Goal: Contribute content: Contribute content

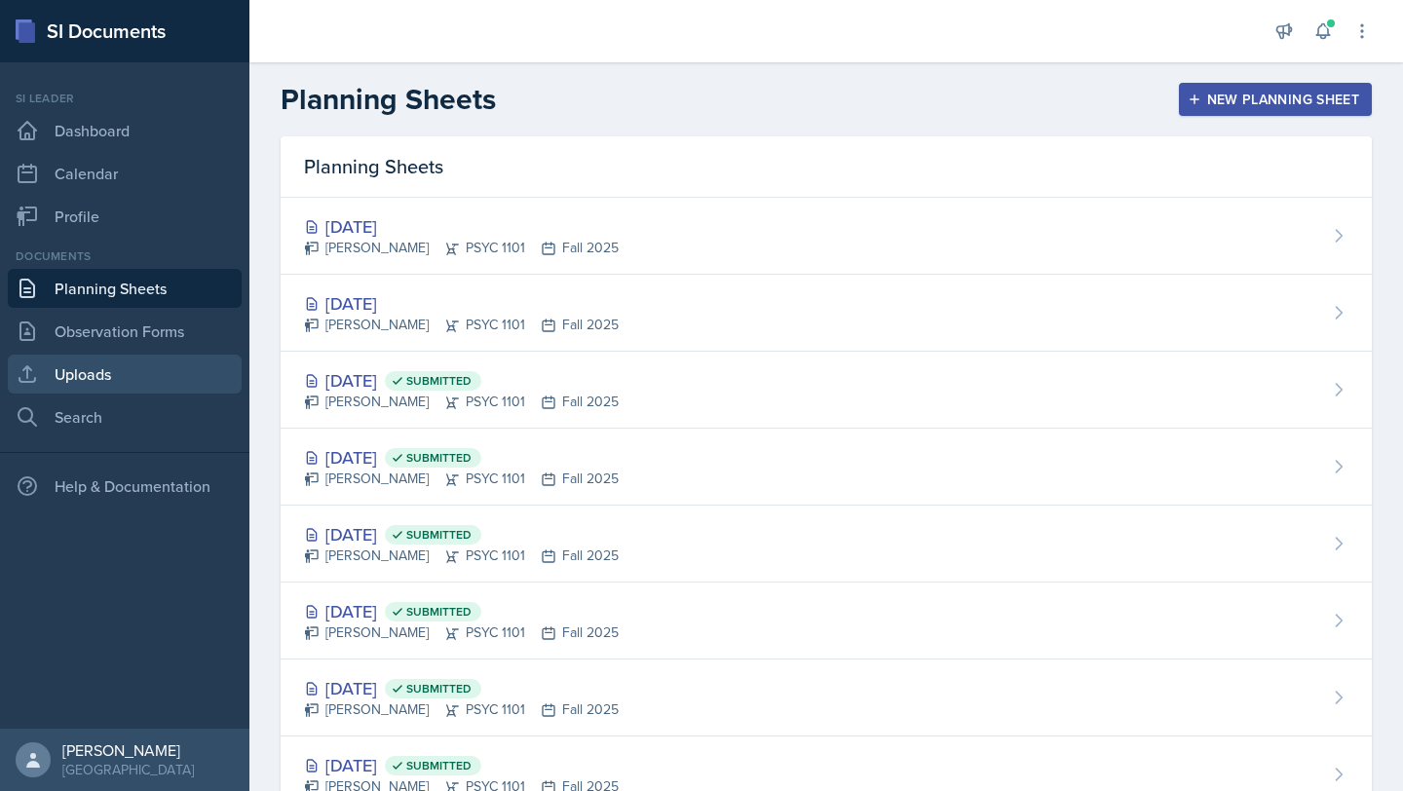
click at [118, 374] on link "Uploads" at bounding box center [125, 374] width 234 height 39
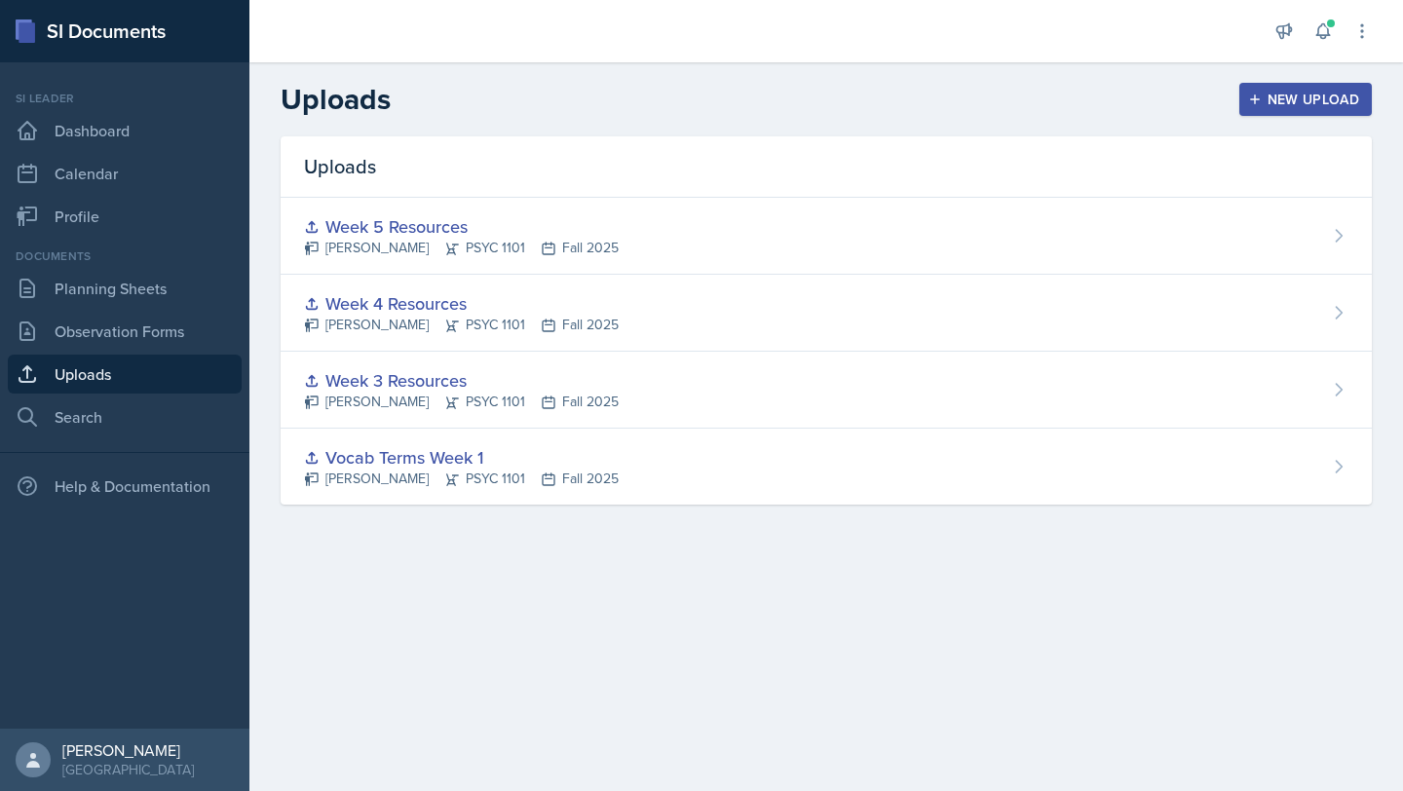
click at [1301, 97] on div "New Upload" at bounding box center [1306, 100] width 108 height 16
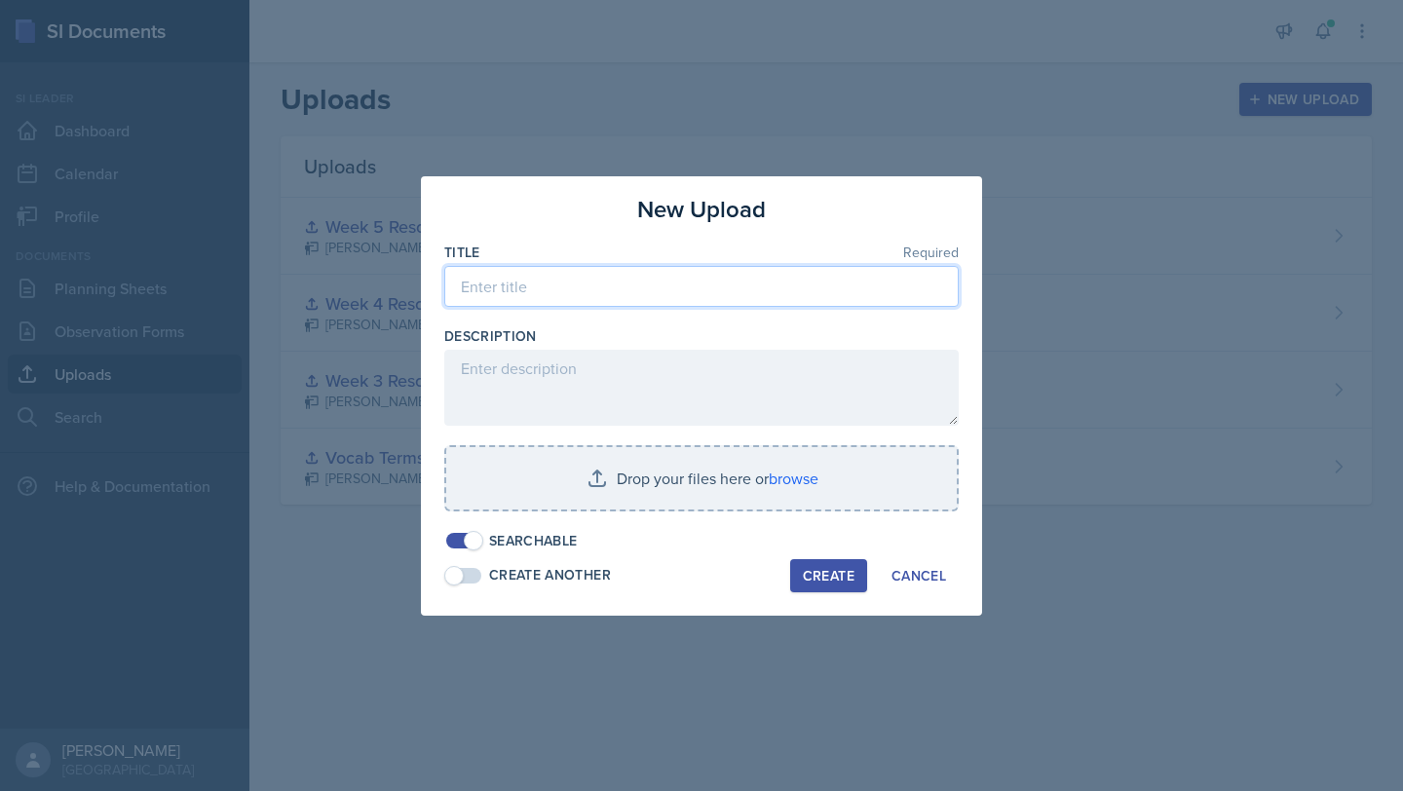
click at [544, 287] on input at bounding box center [701, 286] width 514 height 41
type input "Week Six Resources"
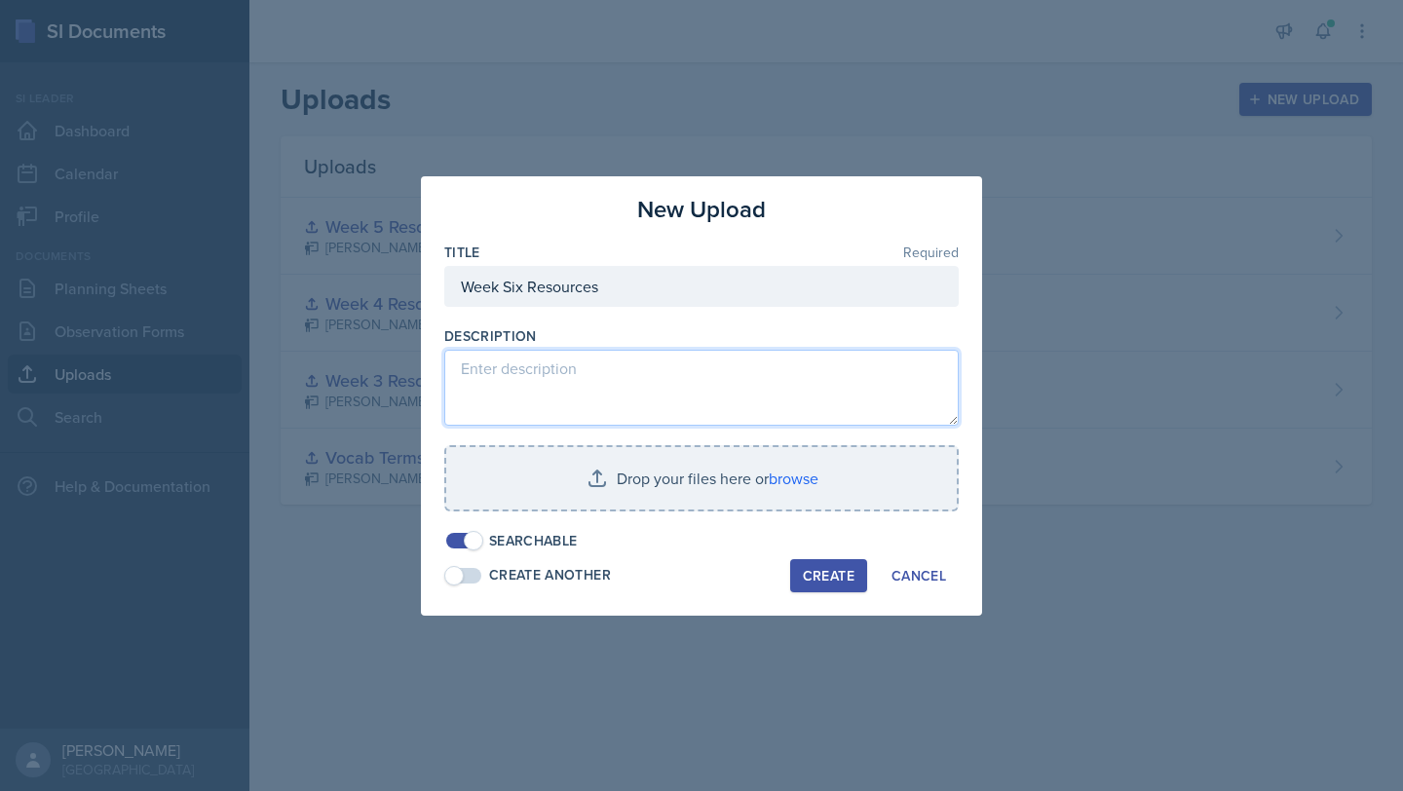
click at [513, 381] on textarea at bounding box center [701, 388] width 514 height 76
click at [590, 373] on textarea "Resources/Notes fo week six" at bounding box center [701, 388] width 514 height 76
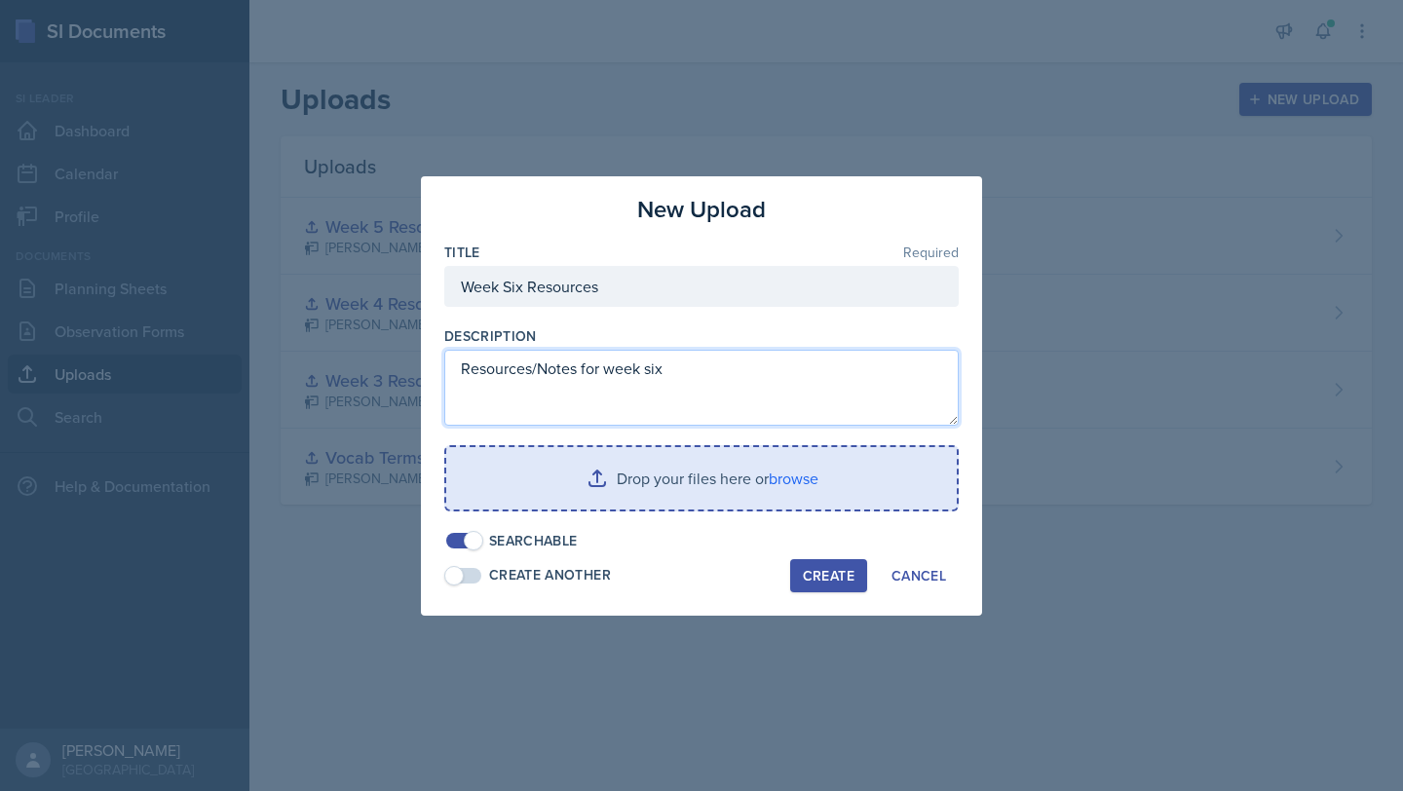
type textarea "Resources/Notes for week six"
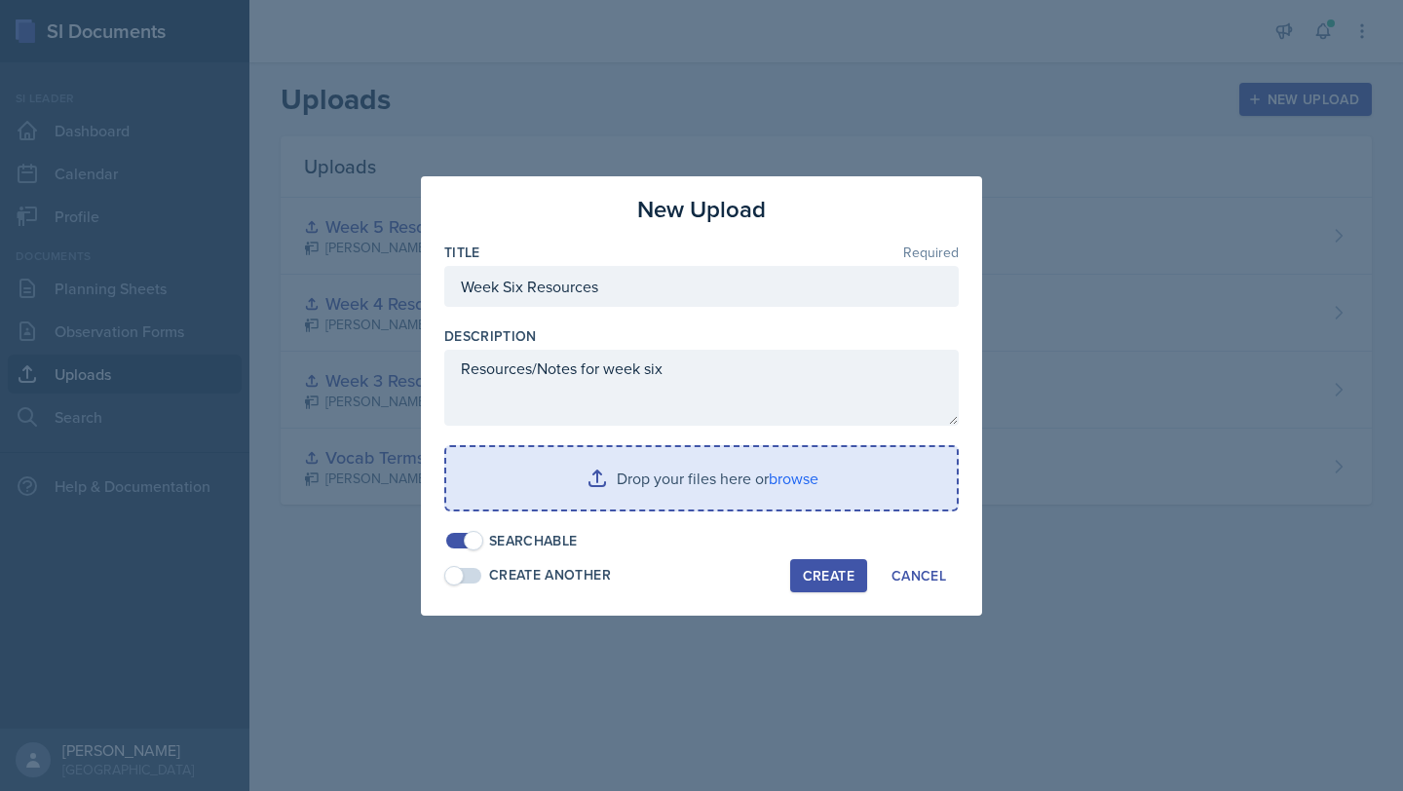
click at [680, 492] on input "file" at bounding box center [701, 478] width 510 height 62
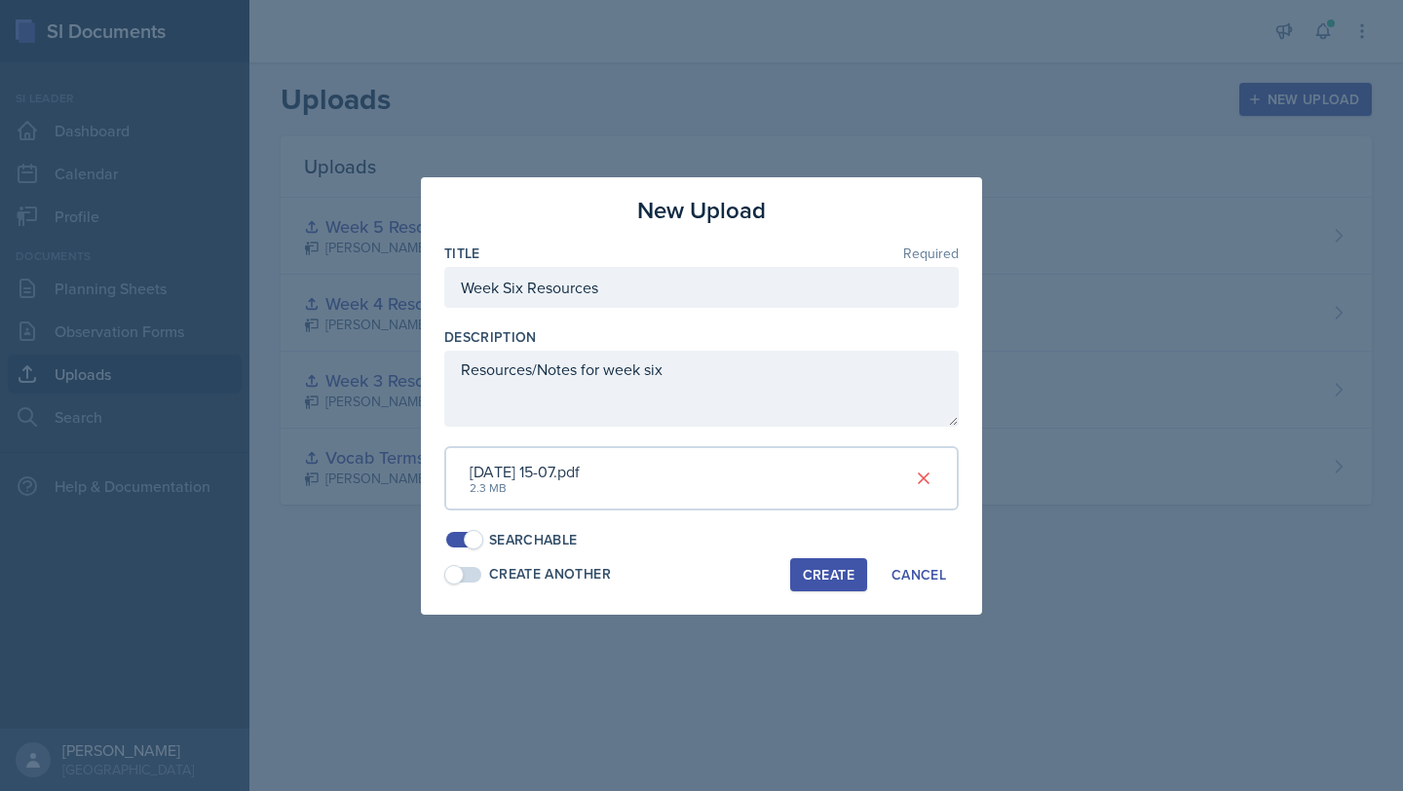
click at [845, 563] on button "Create" at bounding box center [828, 574] width 77 height 33
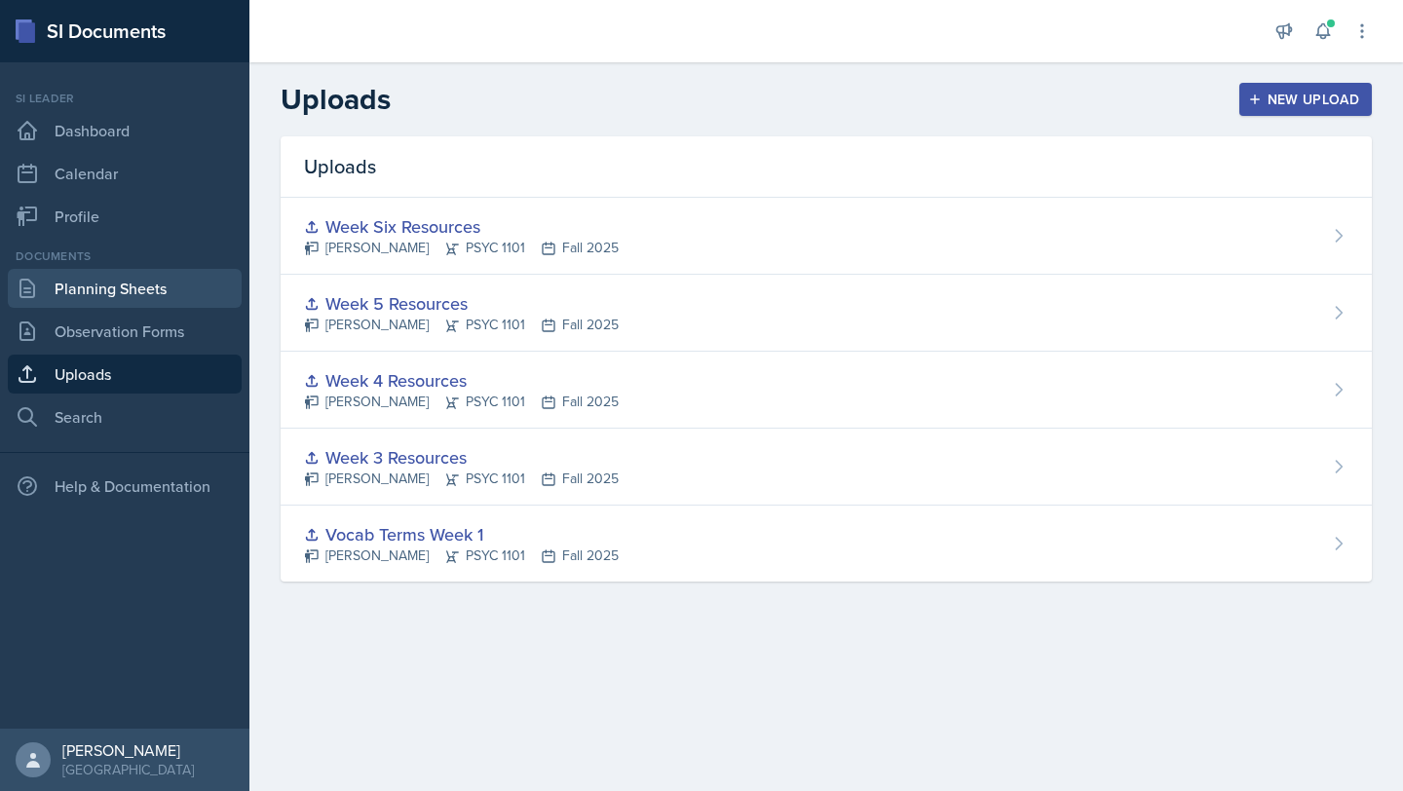
click at [132, 288] on link "Planning Sheets" at bounding box center [125, 288] width 234 height 39
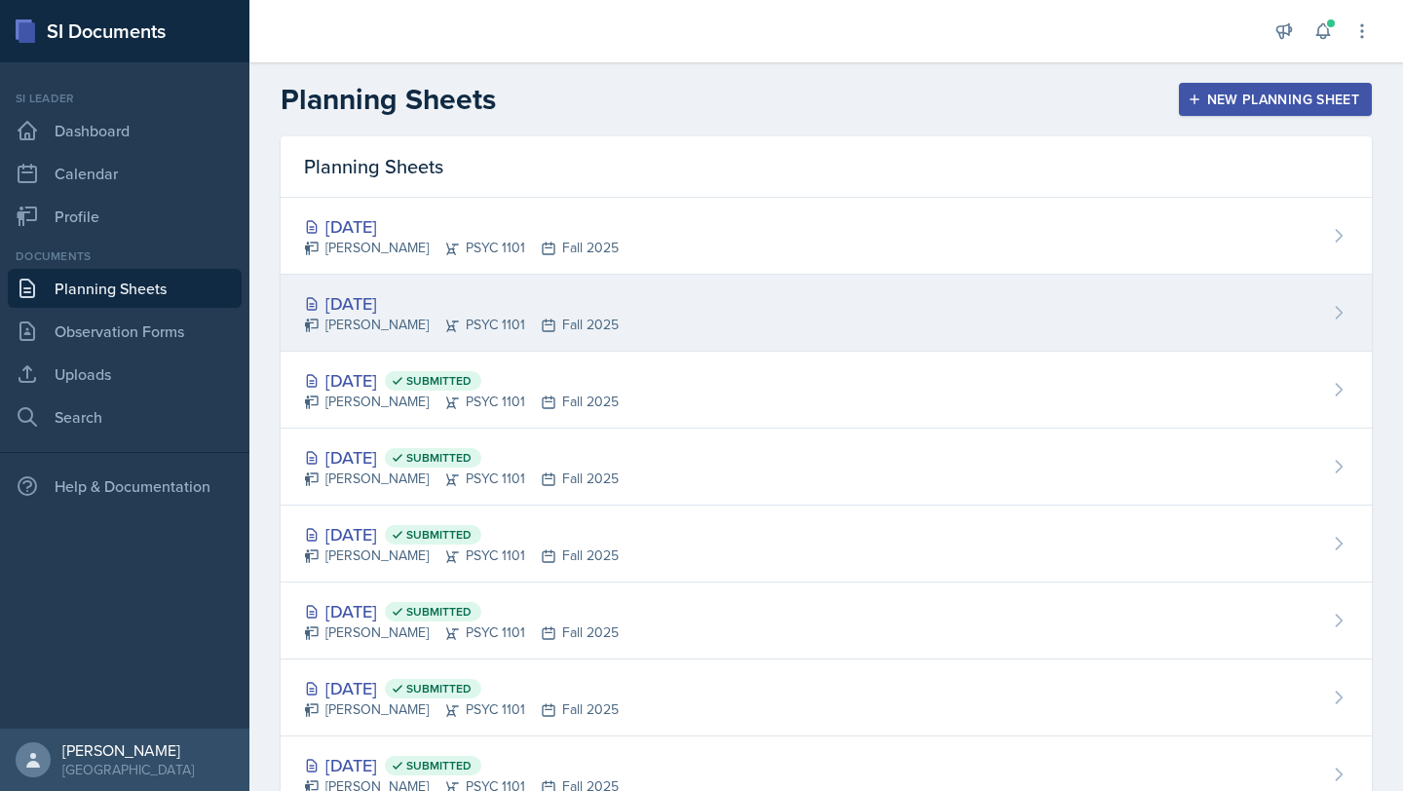
click at [446, 319] on div "[PERSON_NAME] PSYC 1101 Fall 2025" at bounding box center [461, 325] width 315 height 20
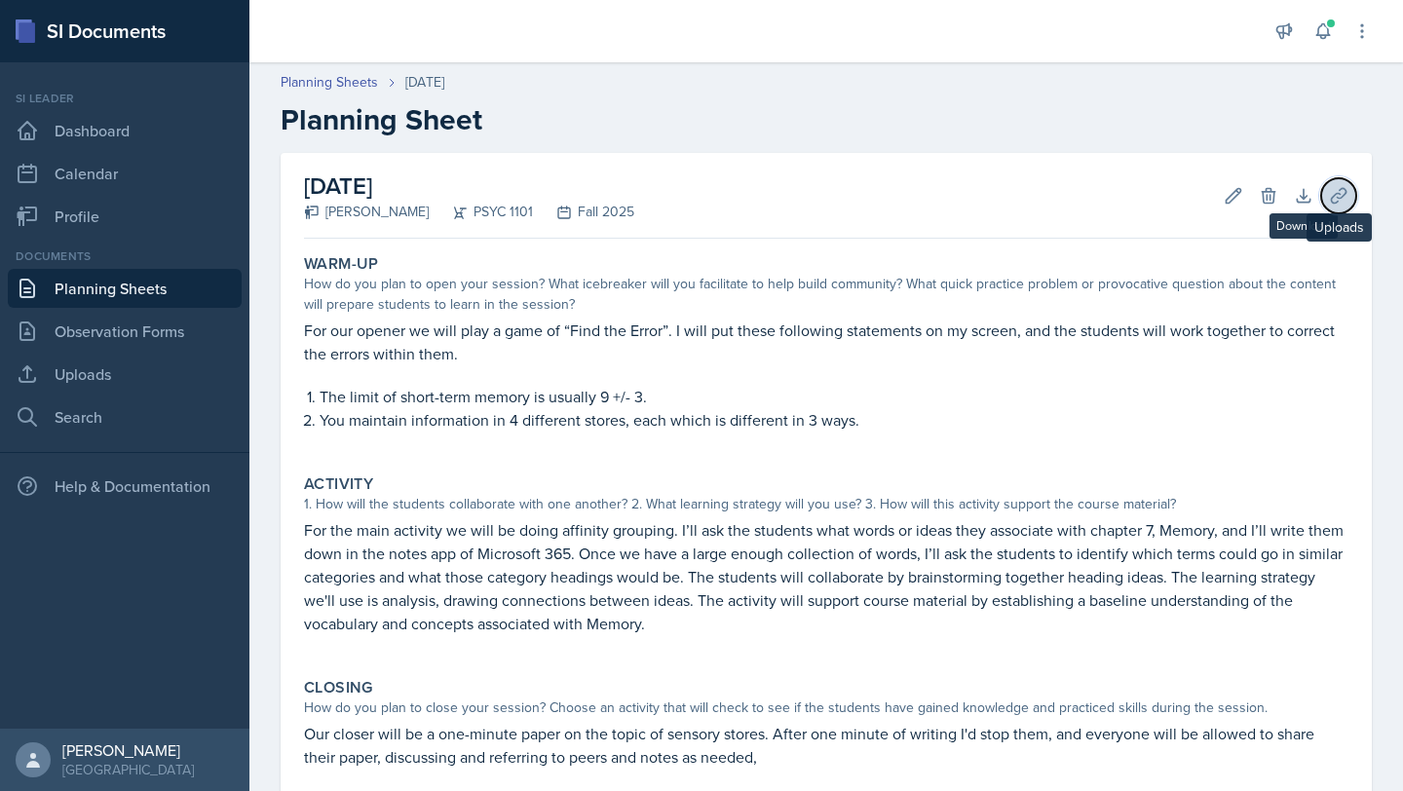
click at [1334, 199] on icon at bounding box center [1338, 195] width 19 height 19
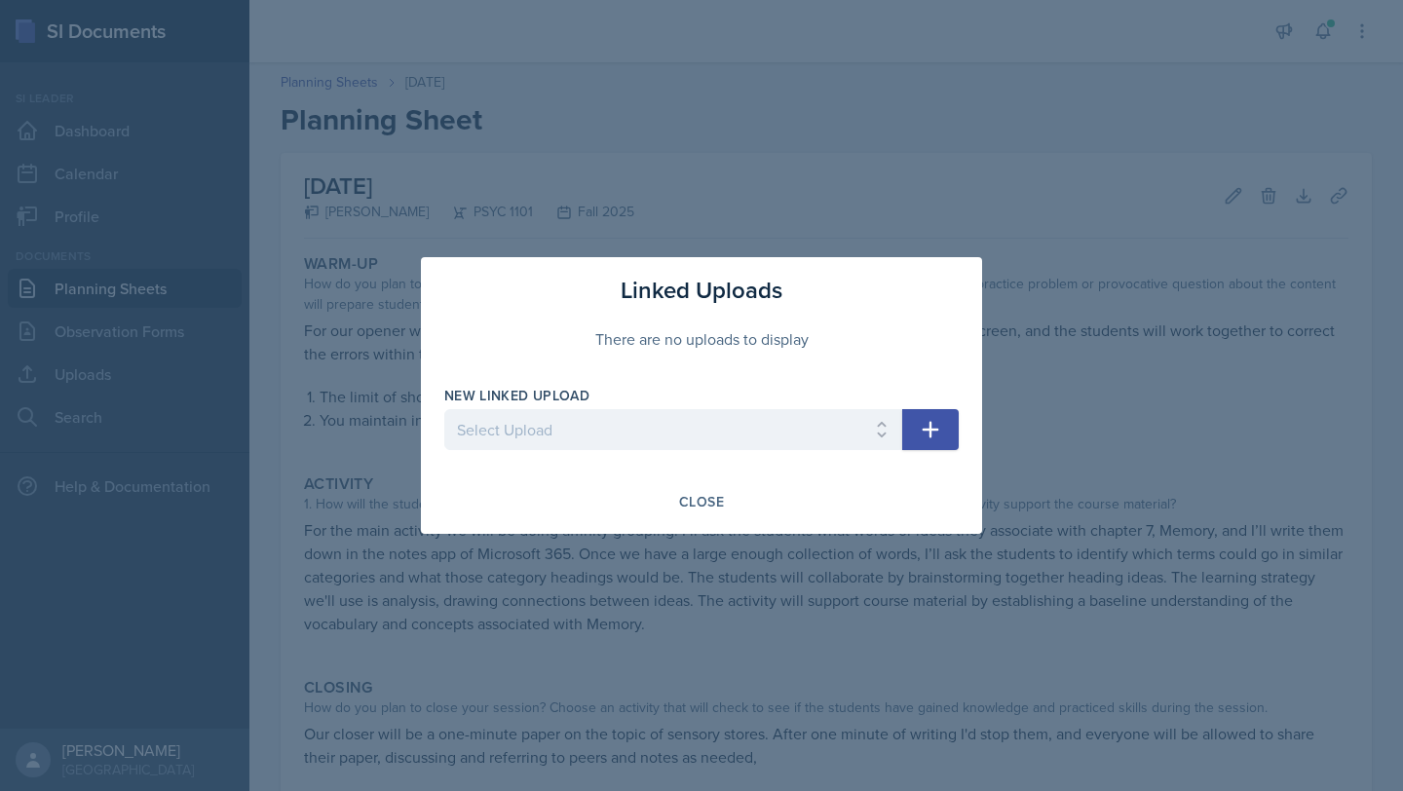
click at [912, 427] on button "button" at bounding box center [930, 429] width 56 height 41
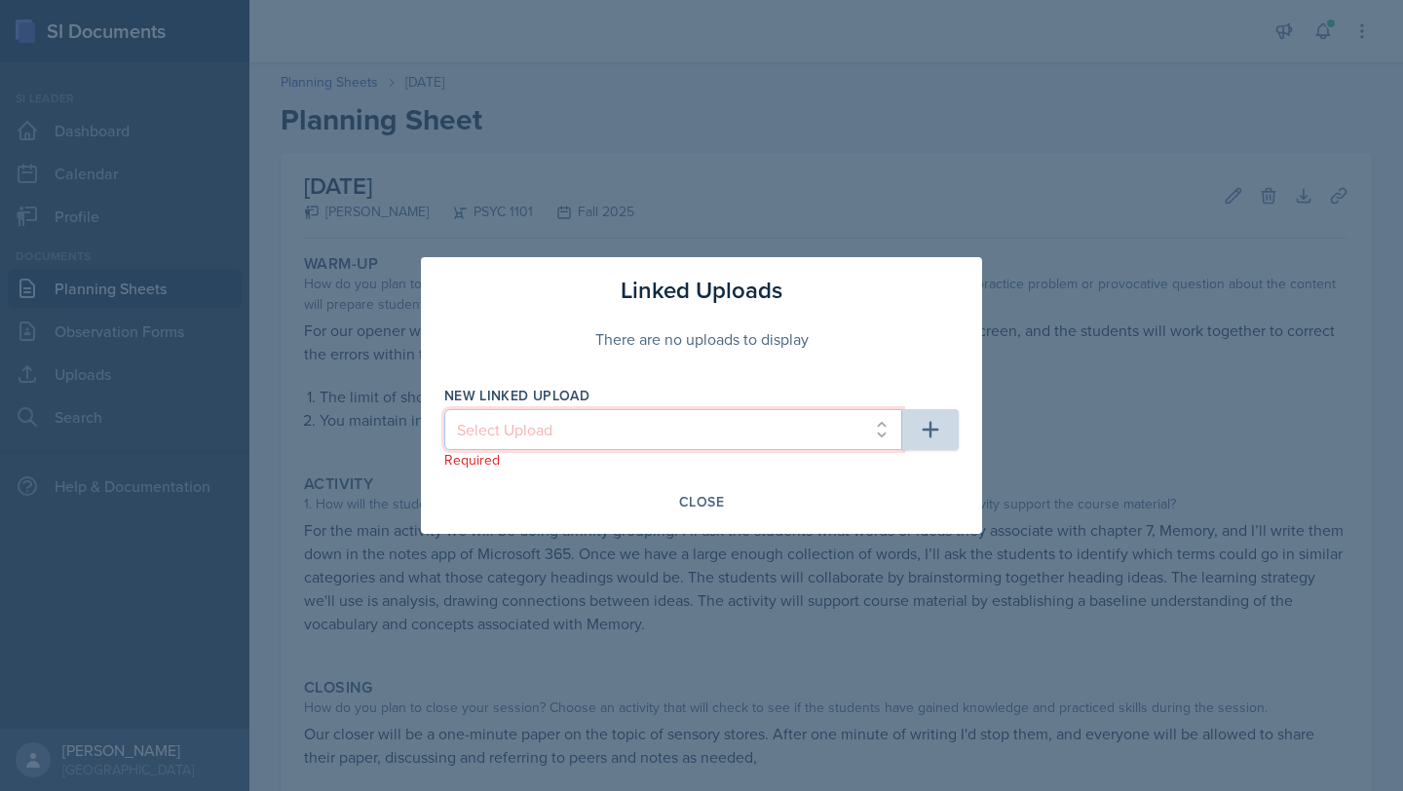
click at [696, 412] on select "Select Upload Vocab Terms Week 1 Week 3 Resources Week 4 Resources Week 5 Resou…" at bounding box center [673, 429] width 458 height 41
select select "092f533d-9428-4559-8451-7053573e0f41"
click at [444, 409] on select "Select Upload Vocab Terms Week 1 Week 3 Resources Week 4 Resources Week 5 Resou…" at bounding box center [673, 429] width 458 height 41
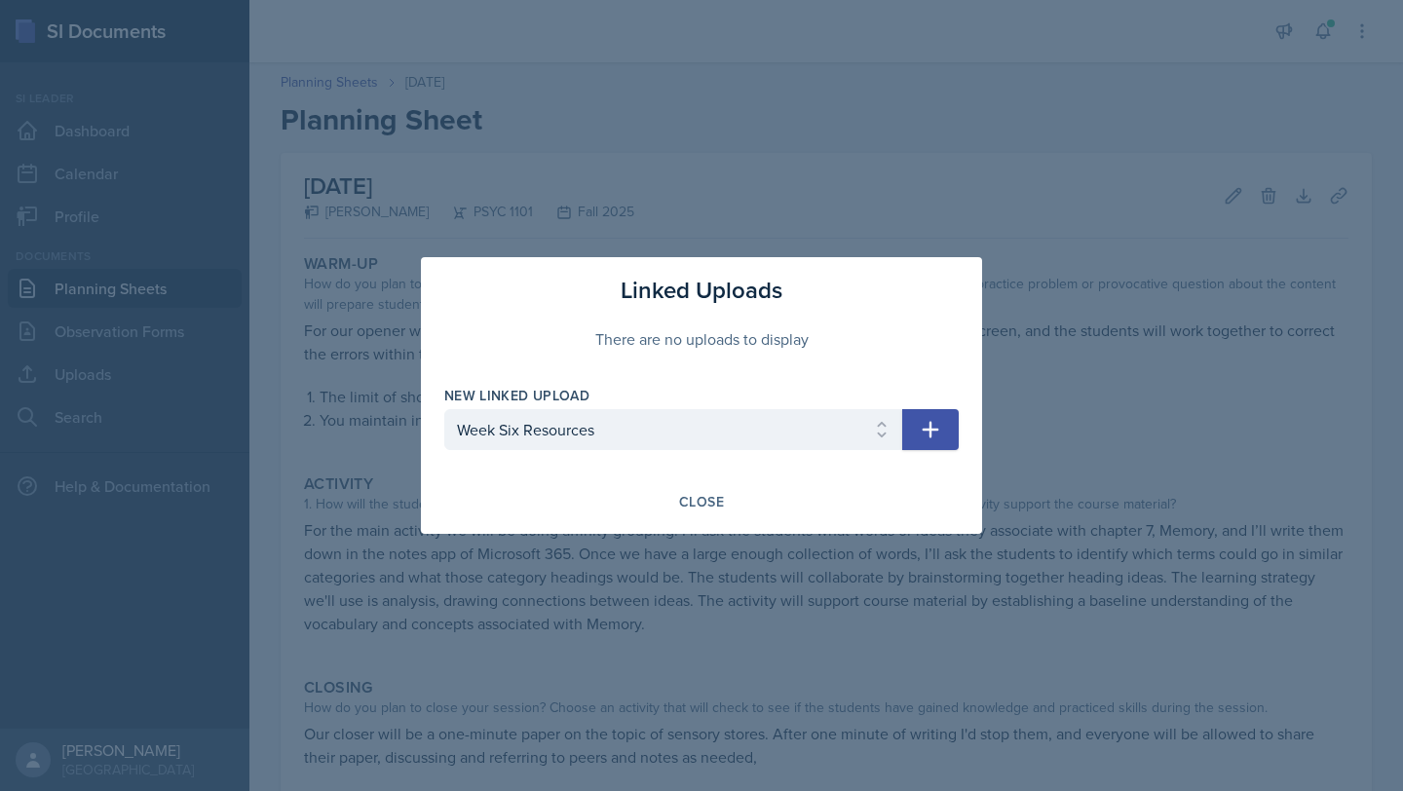
click at [915, 433] on button "button" at bounding box center [930, 429] width 56 height 41
select select
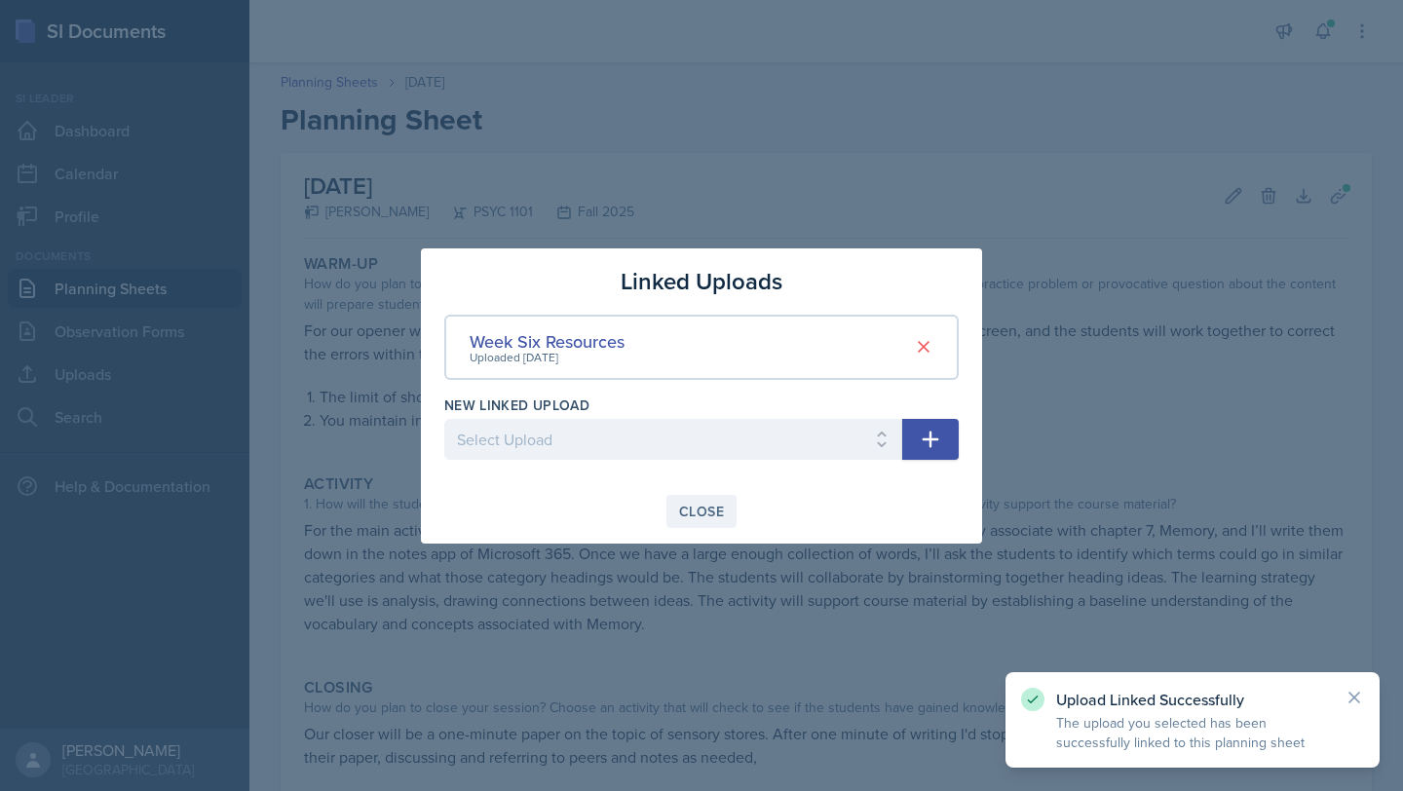
click at [705, 514] on div "Close" at bounding box center [701, 512] width 45 height 16
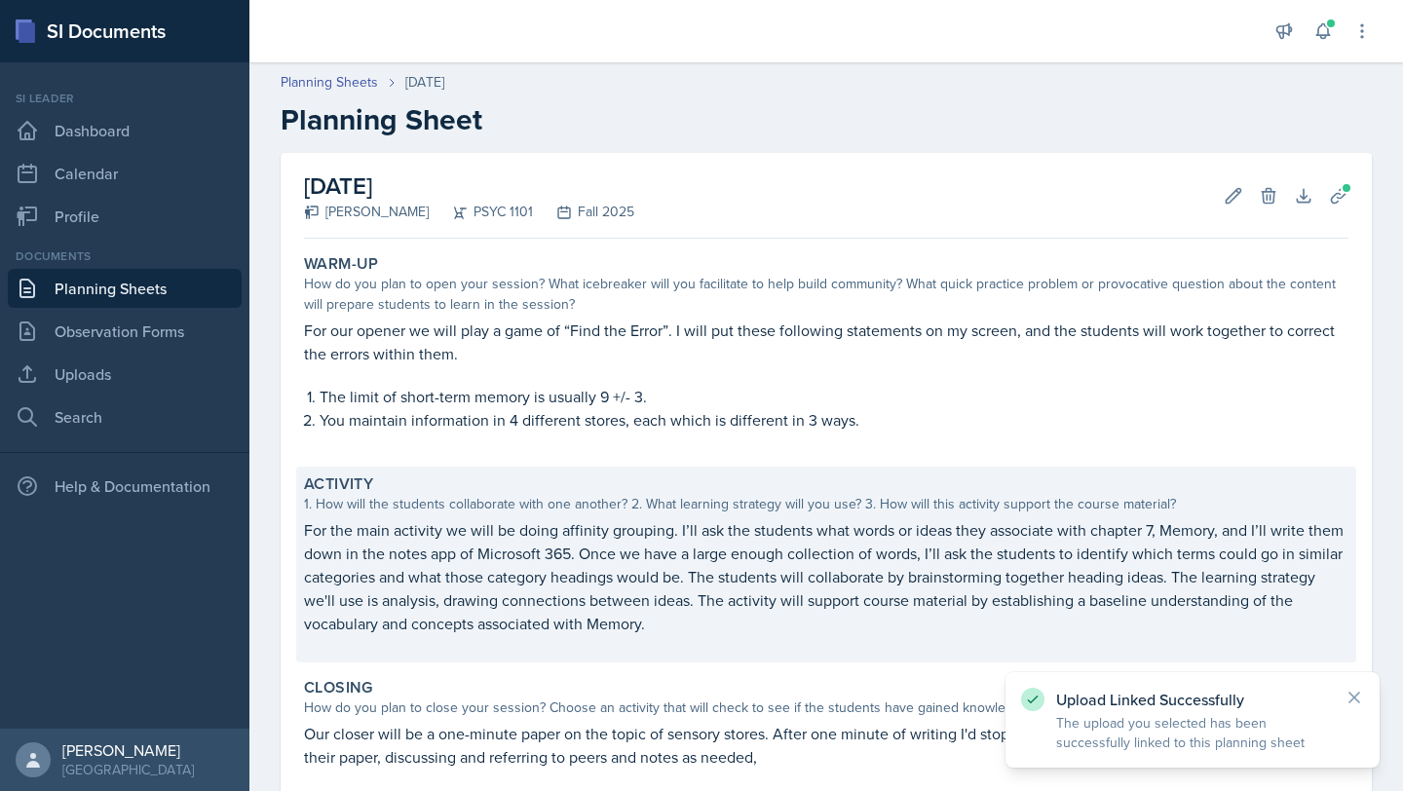
scroll to position [222, 0]
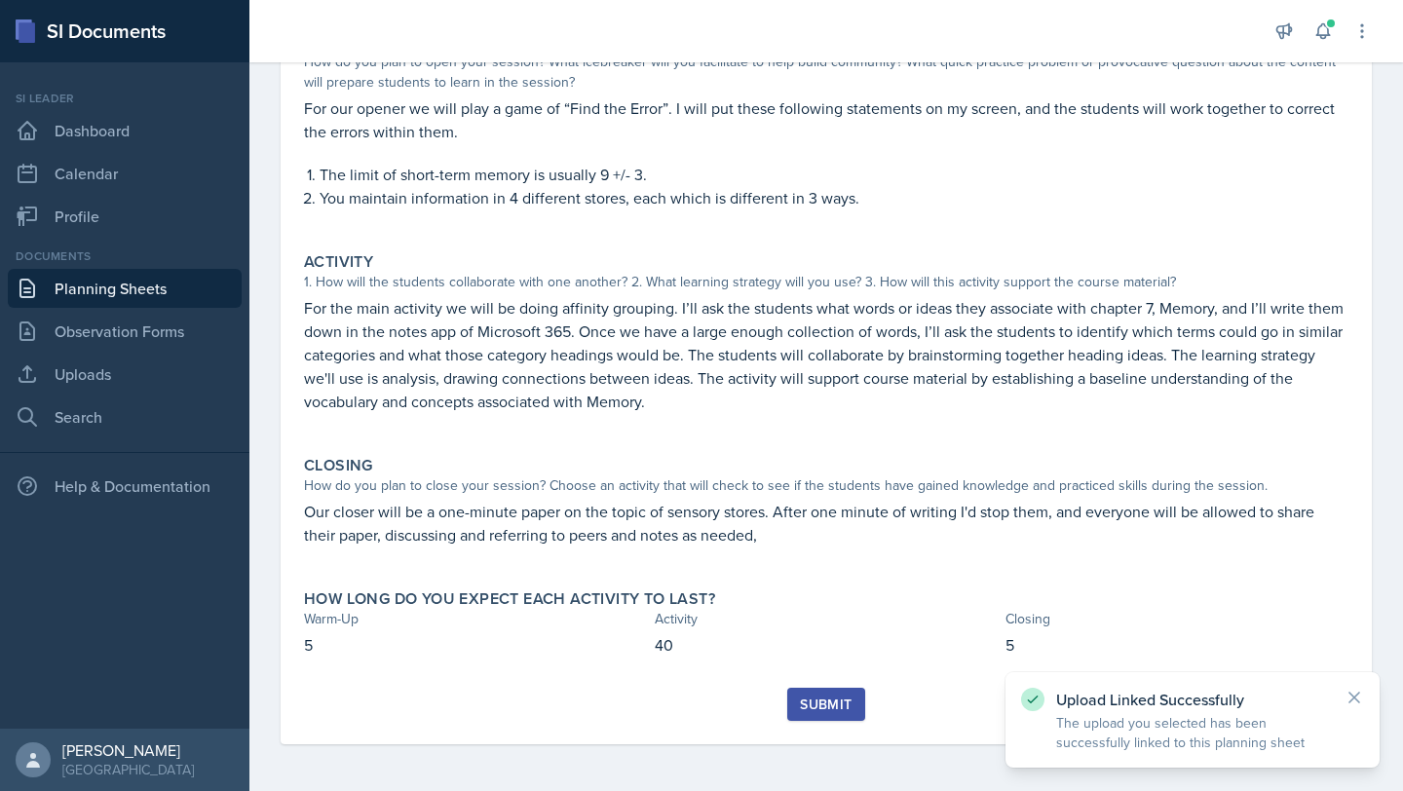
click at [823, 702] on div "Submit" at bounding box center [826, 704] width 52 height 16
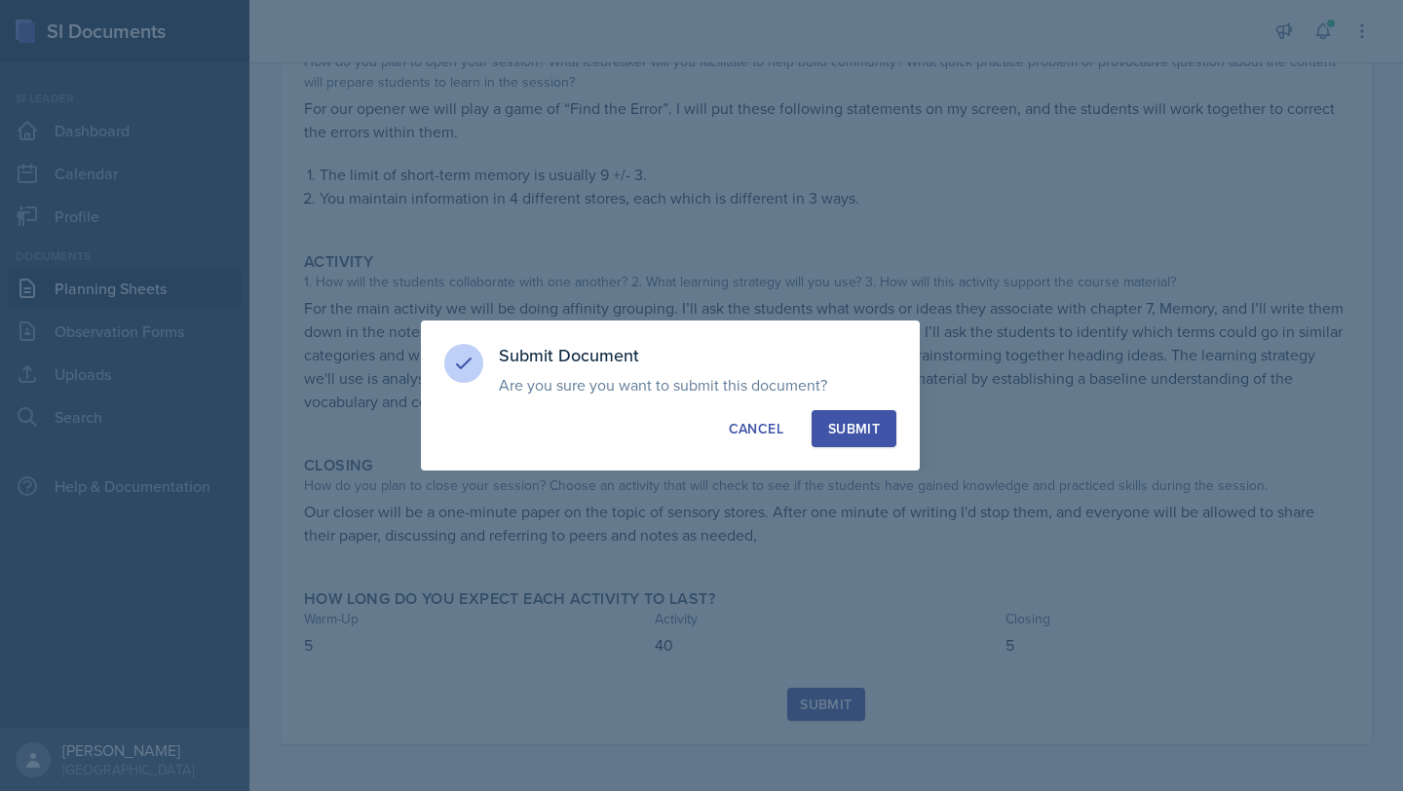
click at [828, 434] on div "Submit" at bounding box center [854, 428] width 52 height 19
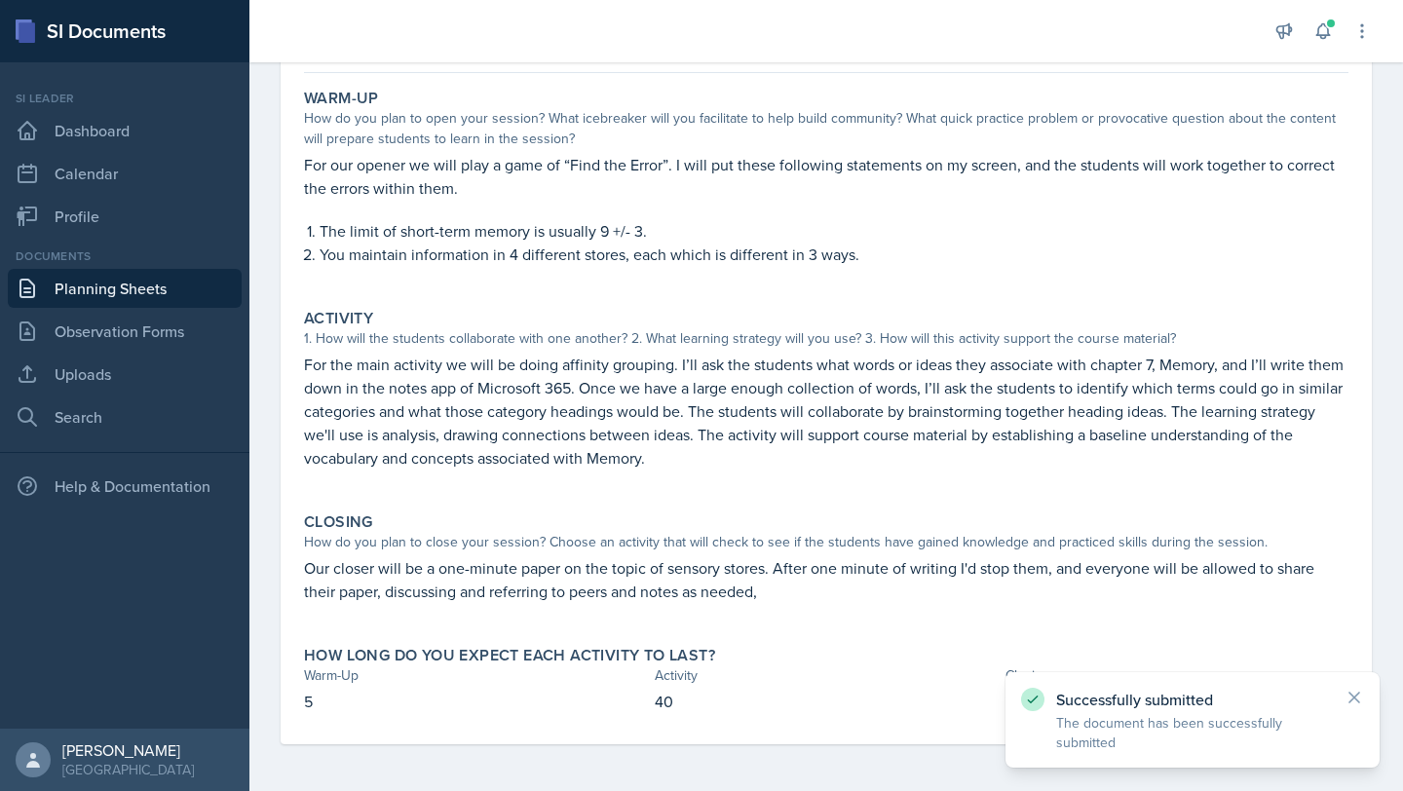
scroll to position [166, 0]
click at [153, 289] on link "Planning Sheets" at bounding box center [125, 288] width 234 height 39
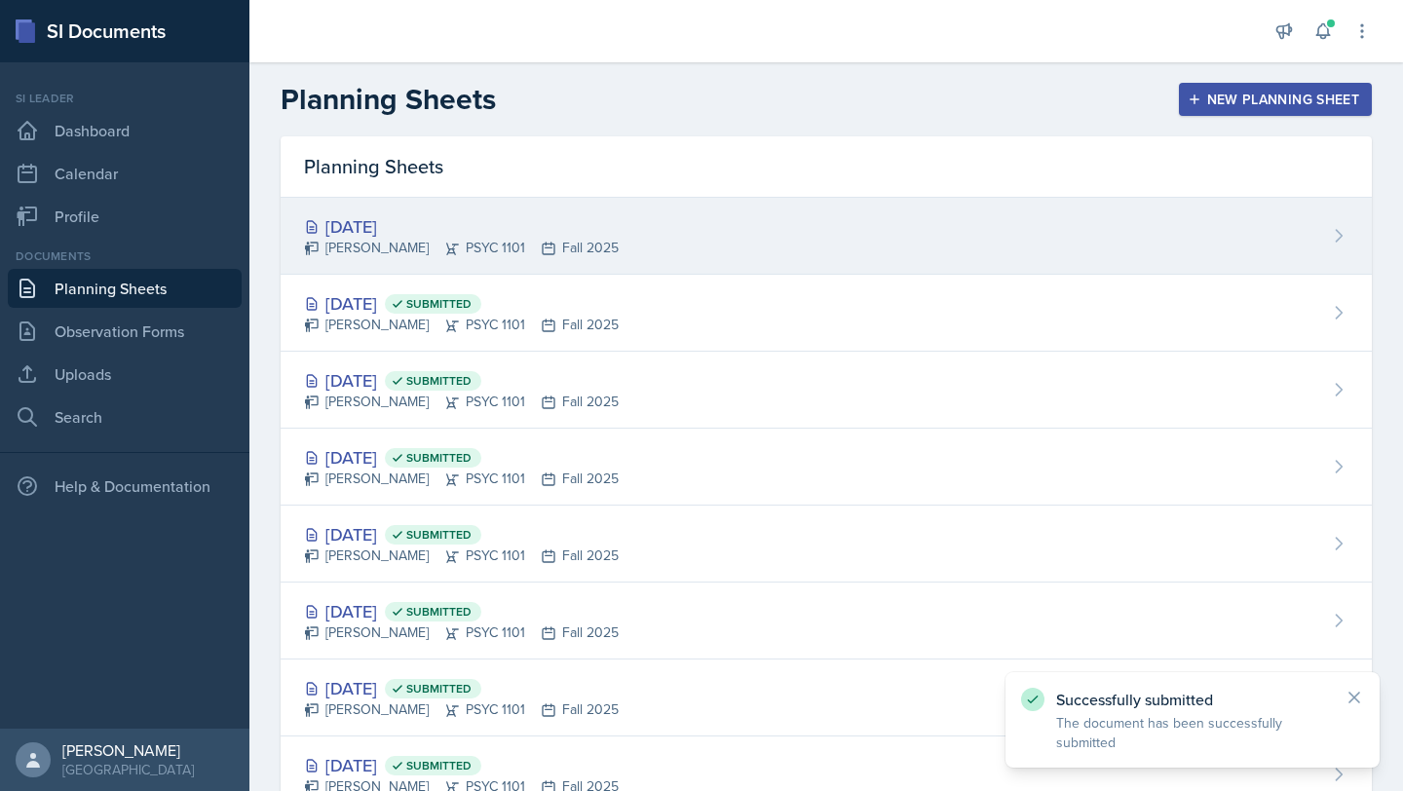
click at [394, 228] on div "[DATE]" at bounding box center [461, 226] width 315 height 26
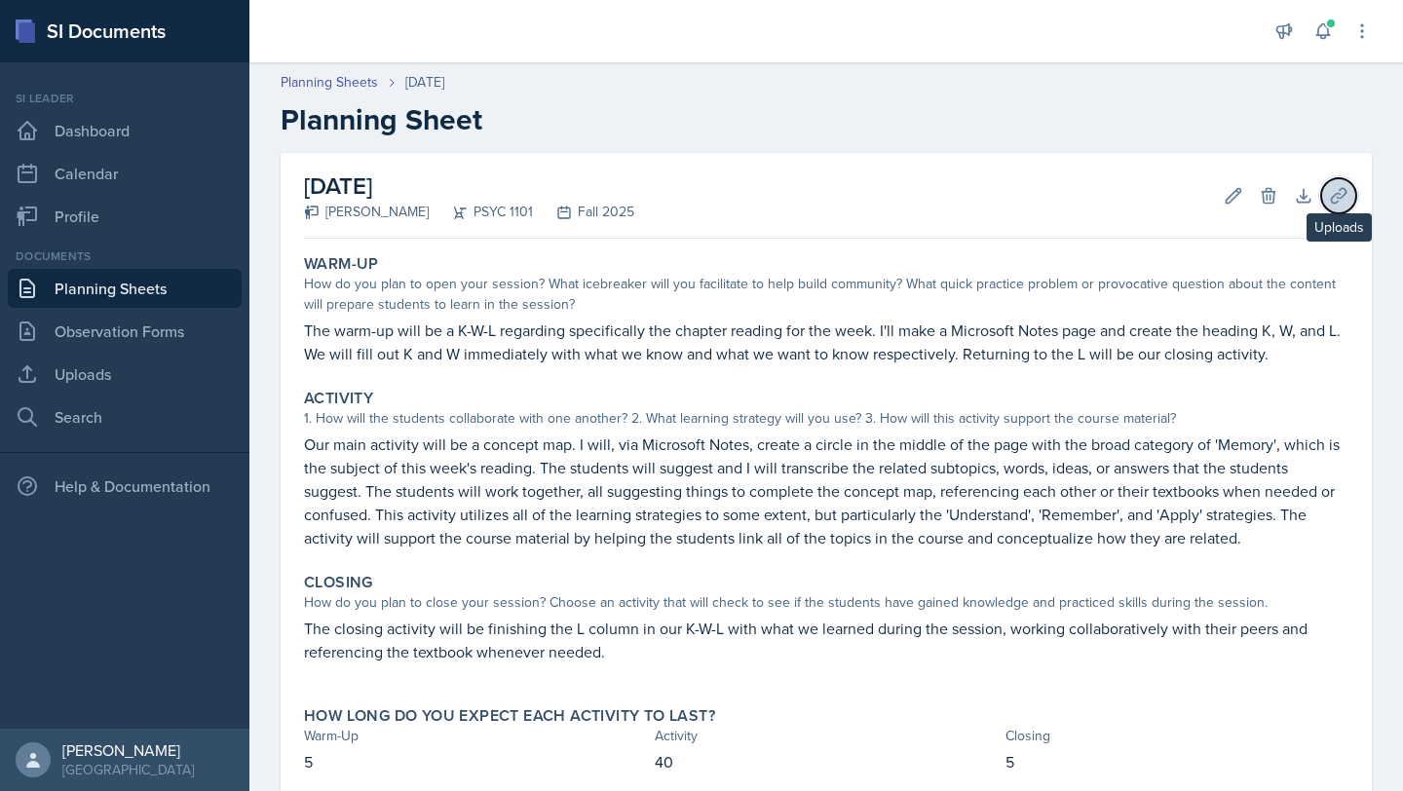
click at [1338, 199] on icon at bounding box center [1338, 195] width 19 height 19
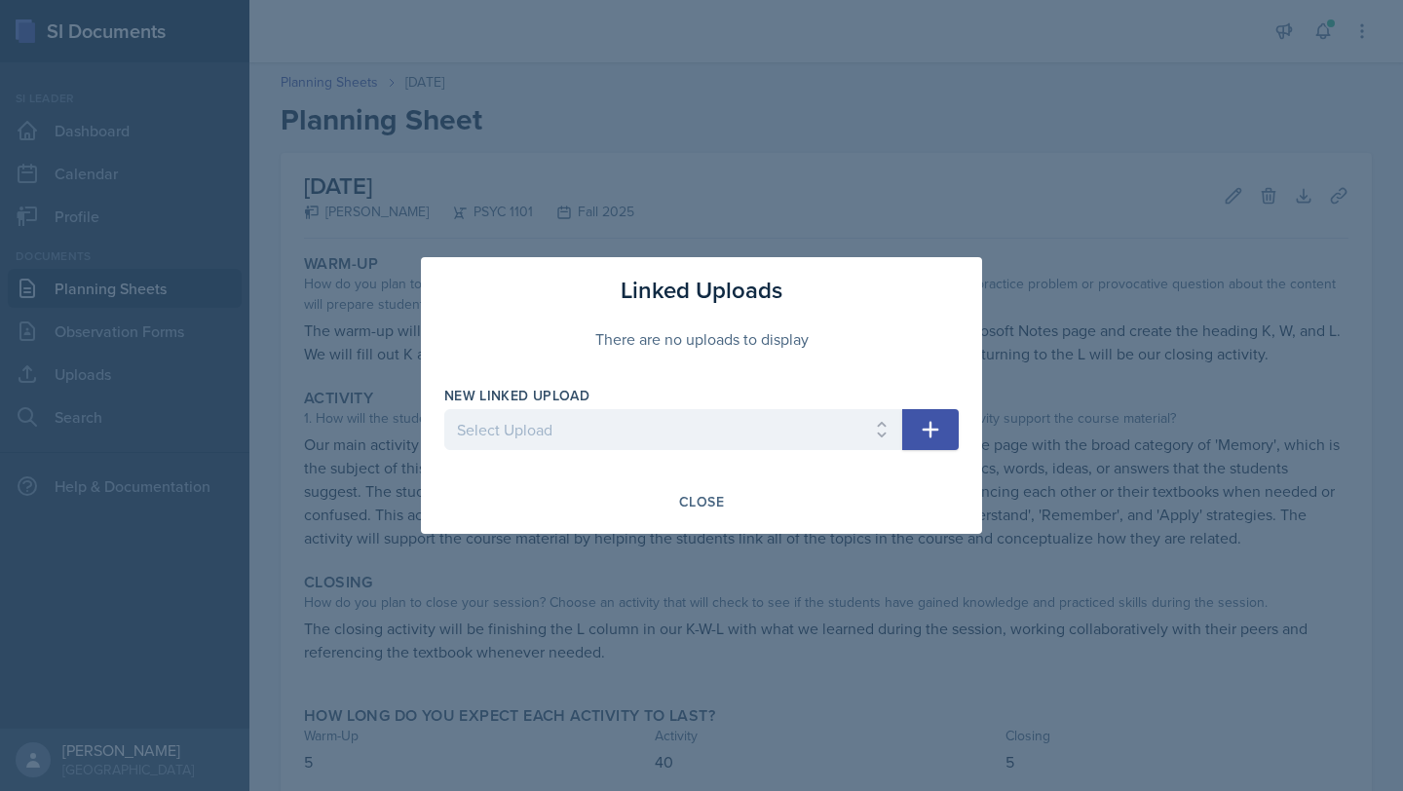
click at [927, 434] on icon "button" at bounding box center [930, 429] width 23 height 23
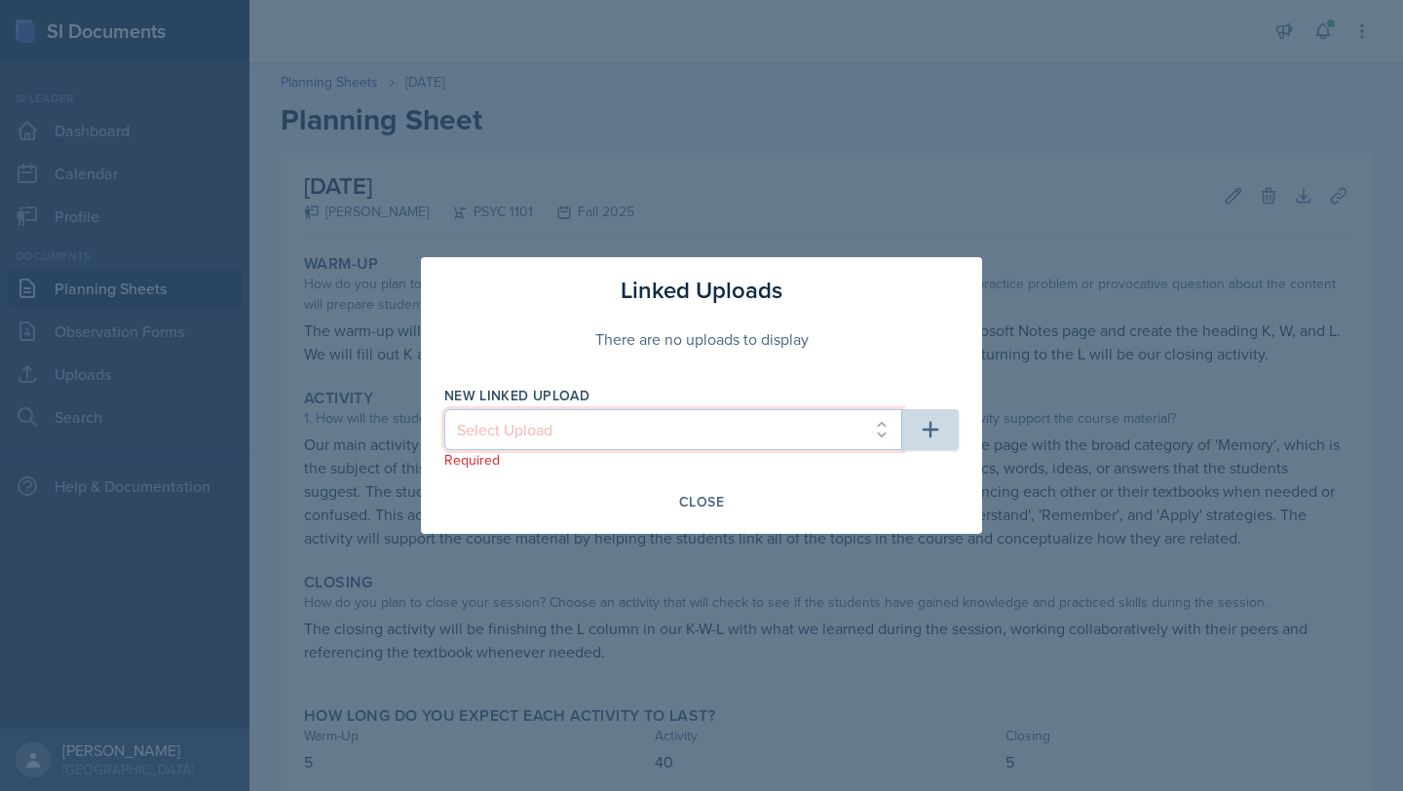
click at [831, 436] on select "Select Upload Vocab Terms Week 1 Week 3 Resources Week 4 Resources Week 5 Resou…" at bounding box center [673, 429] width 458 height 41
select select "092f533d-9428-4559-8451-7053573e0f41"
click at [444, 409] on select "Select Upload Vocab Terms Week 1 Week 3 Resources Week 4 Resources Week 5 Resou…" at bounding box center [673, 429] width 458 height 41
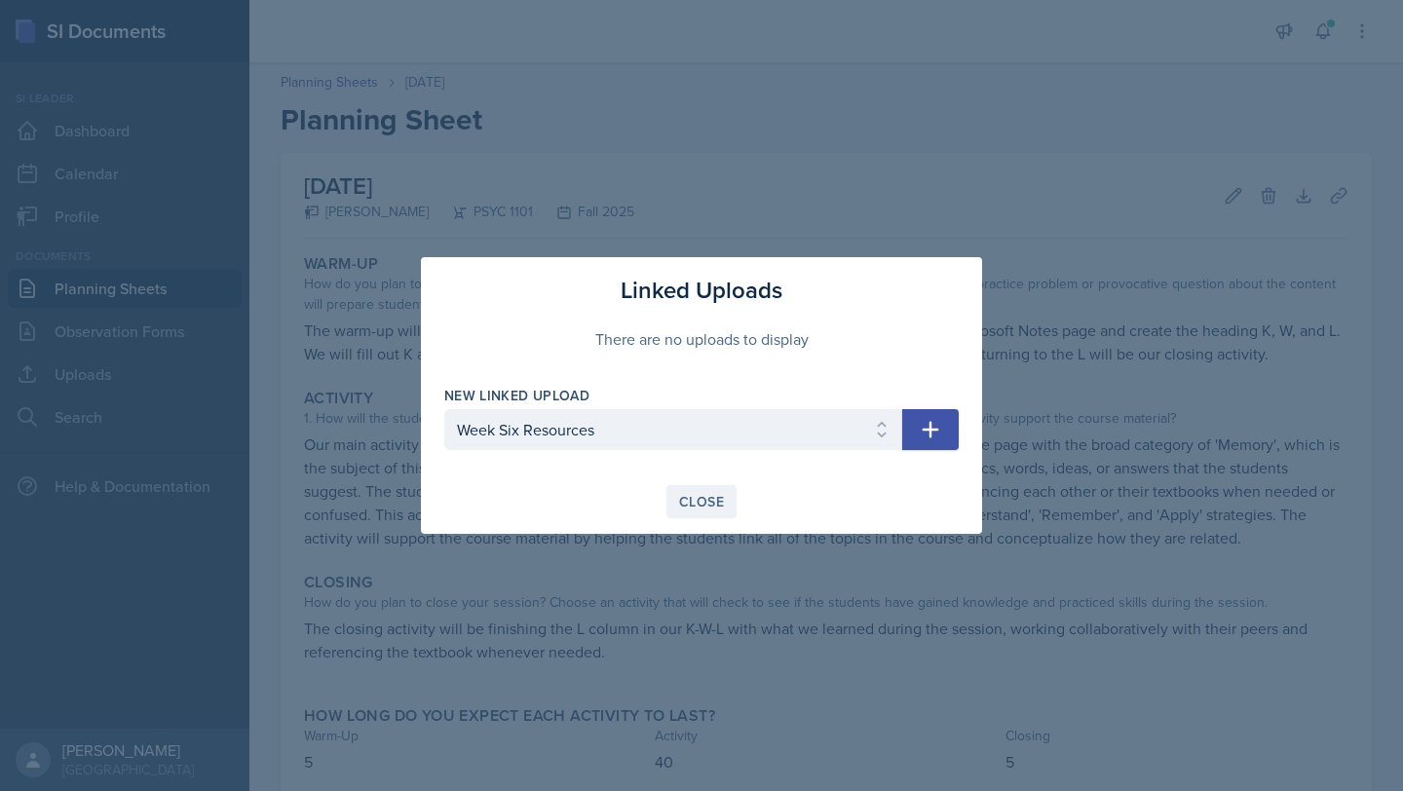
click at [695, 503] on div "Close" at bounding box center [701, 502] width 45 height 16
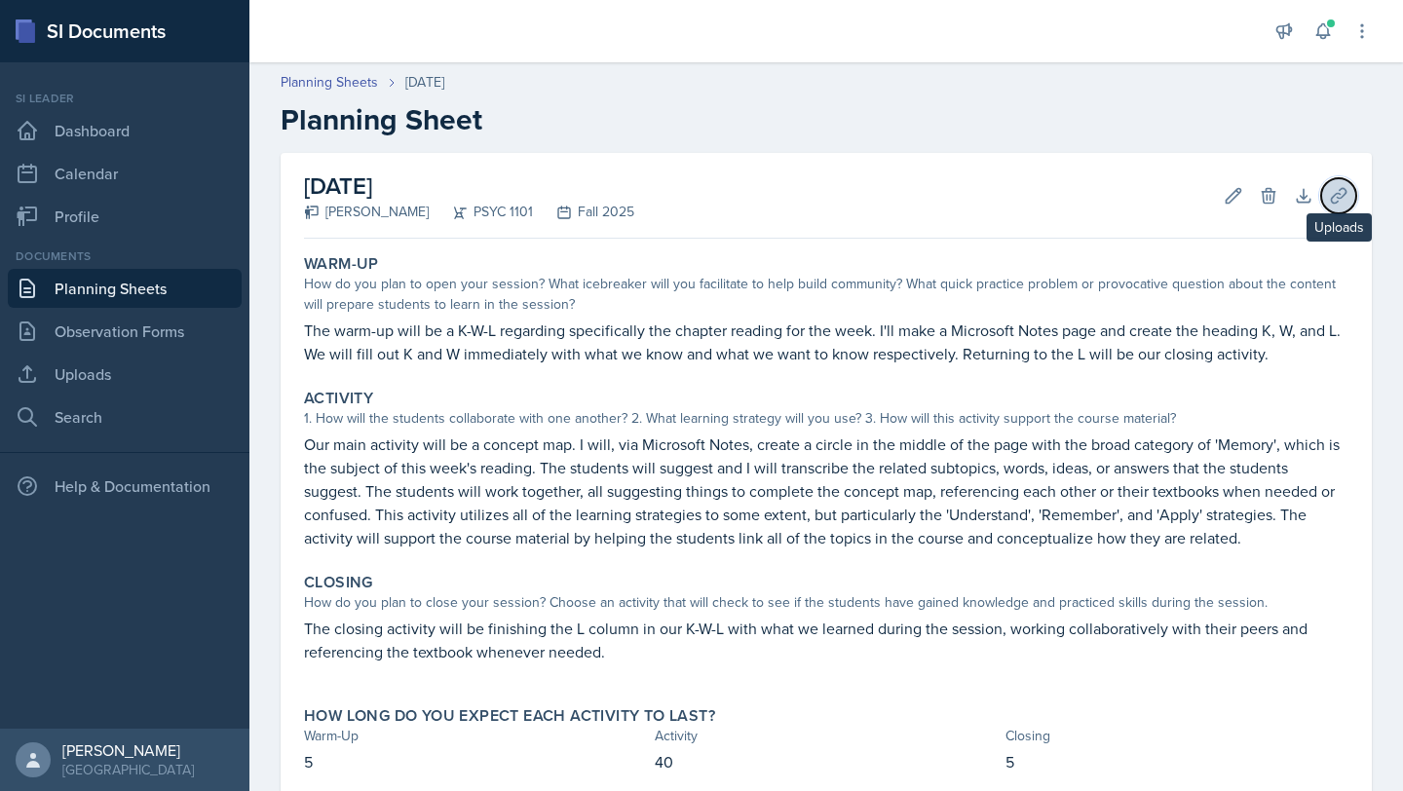
click at [1335, 203] on icon at bounding box center [1338, 195] width 15 height 15
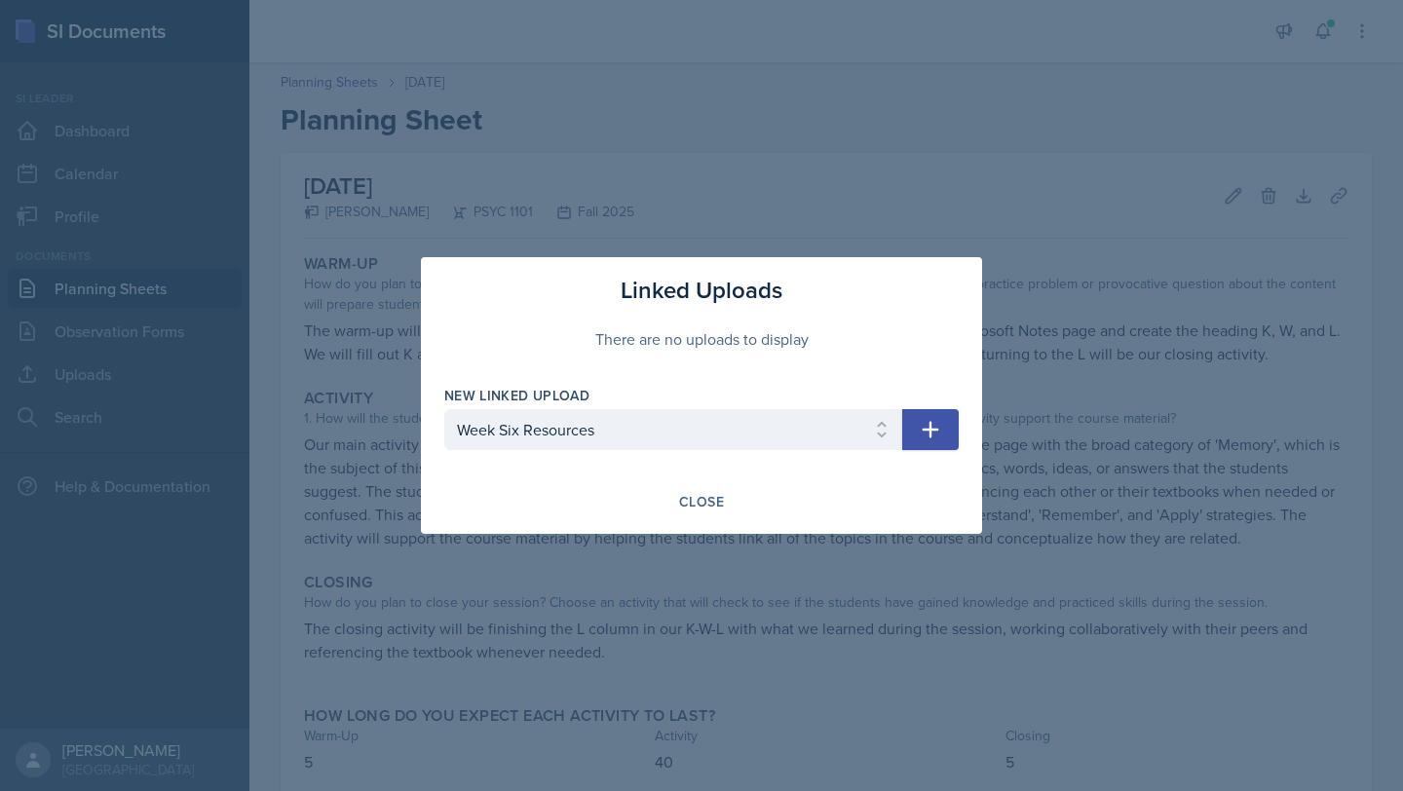
click at [945, 431] on button "button" at bounding box center [930, 429] width 56 height 41
select select
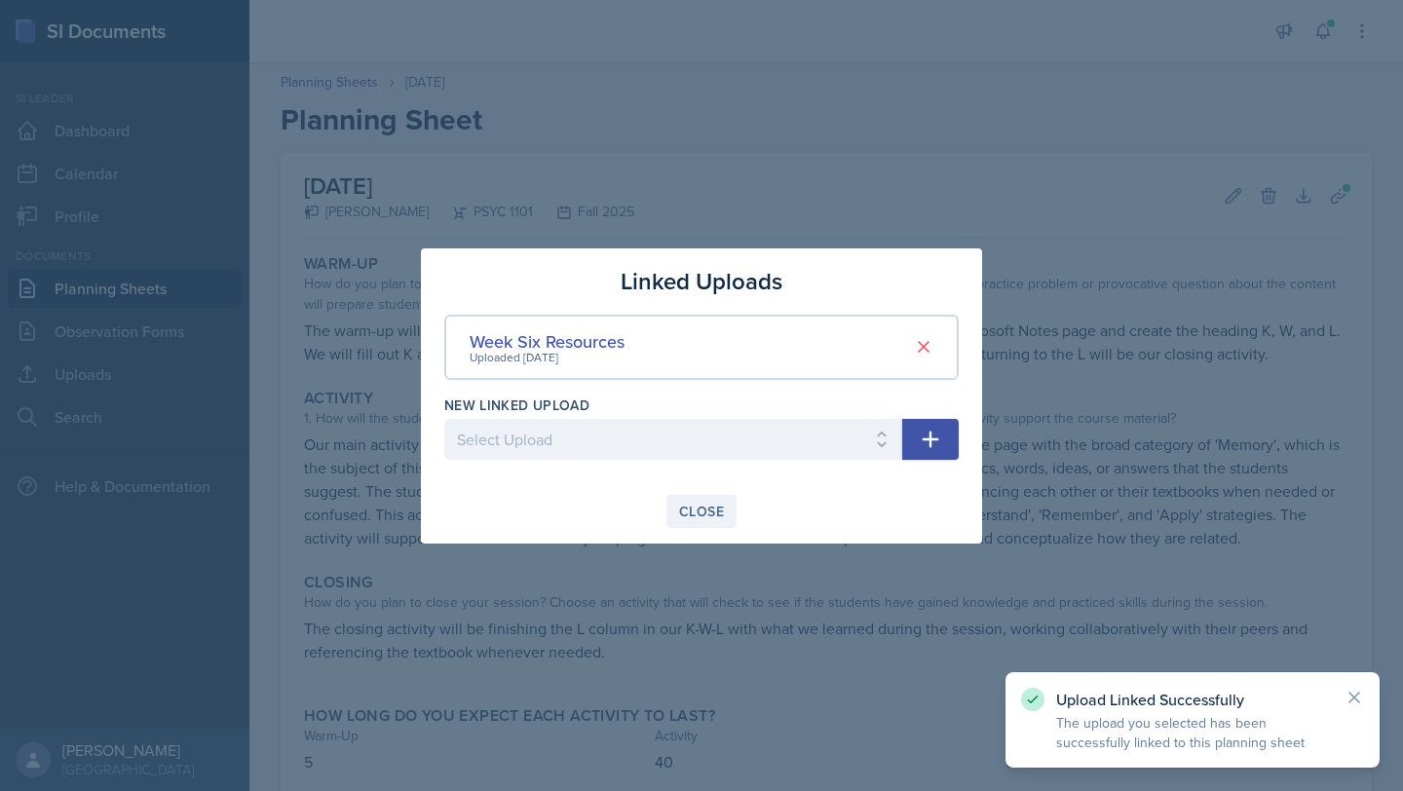
click at [711, 509] on div "Close" at bounding box center [701, 512] width 45 height 16
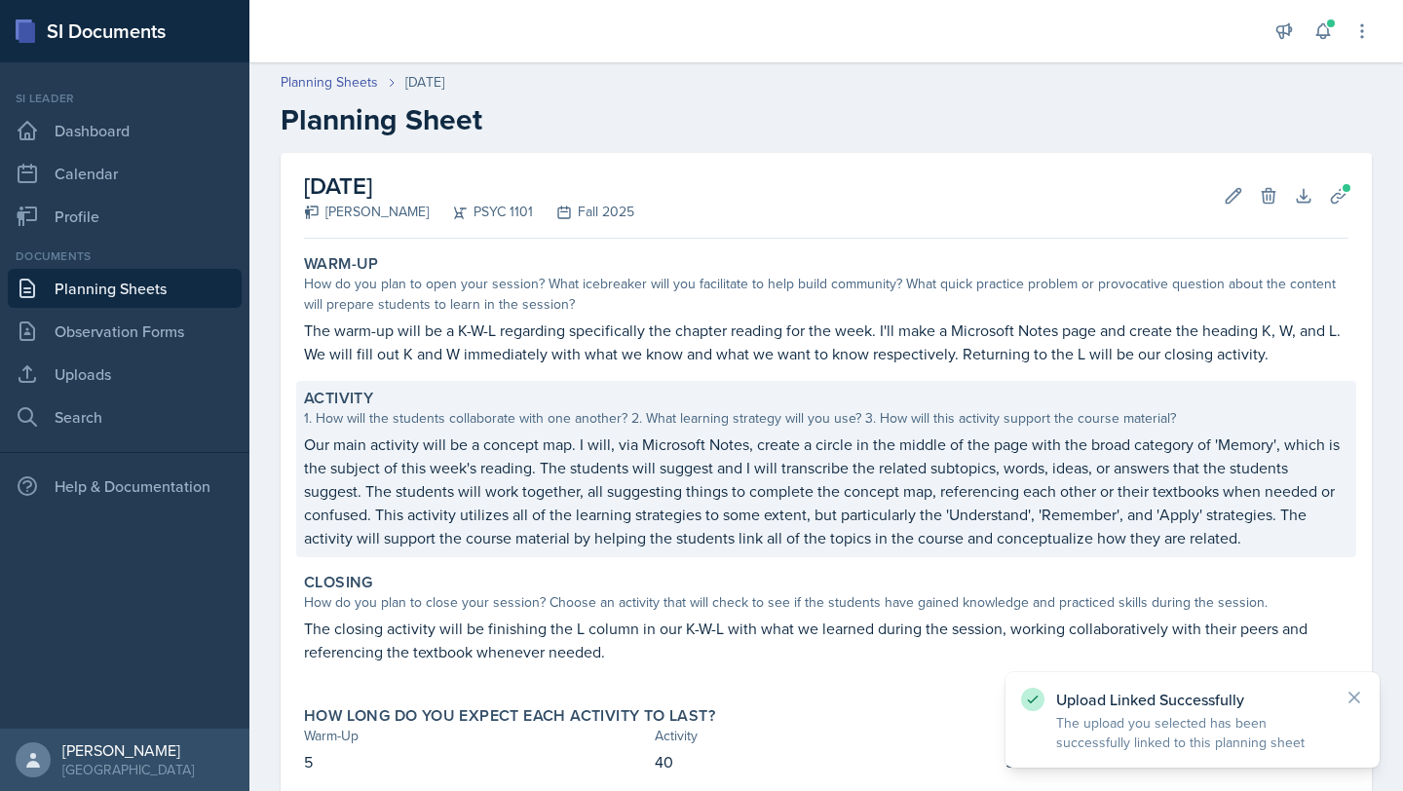
scroll to position [117, 0]
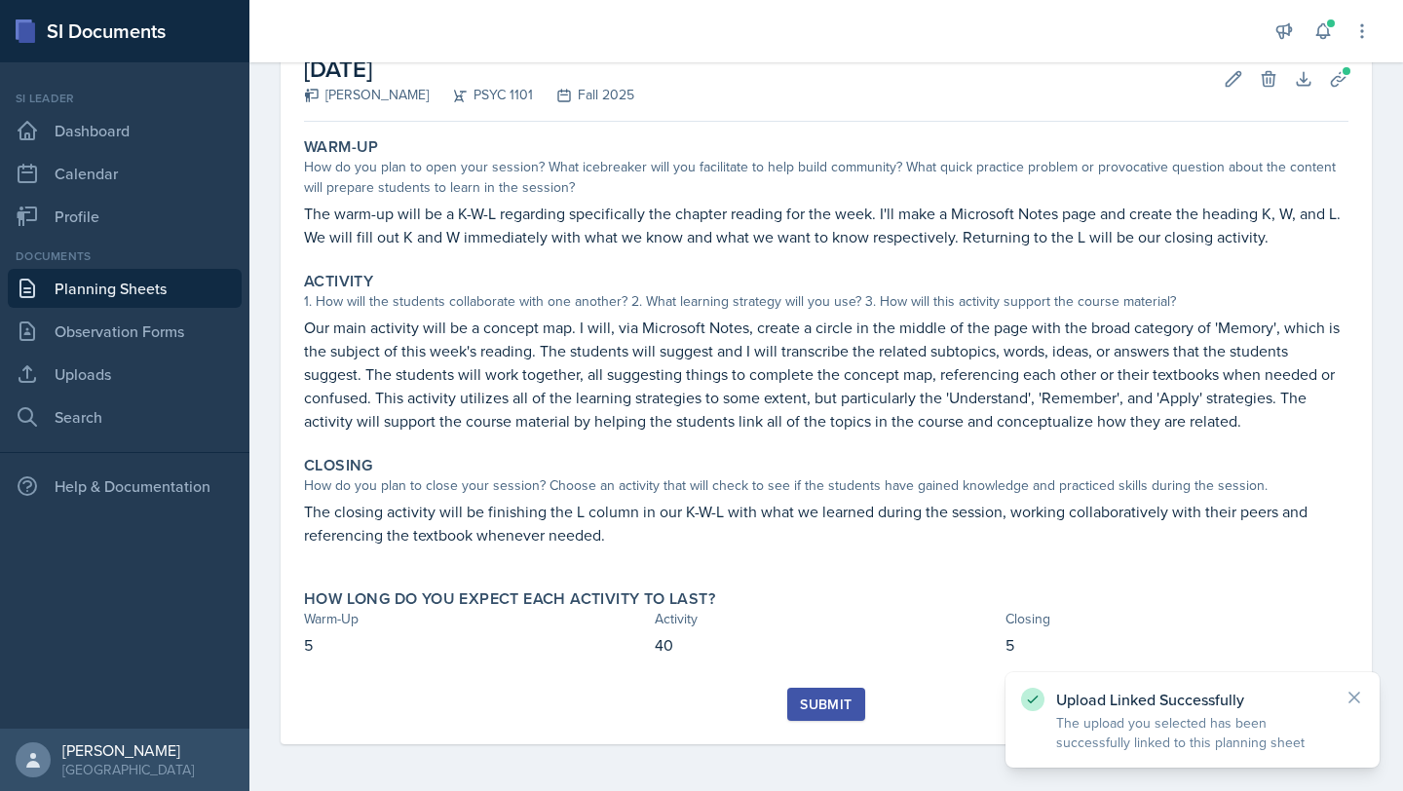
click at [833, 691] on button "Submit" at bounding box center [825, 704] width 77 height 33
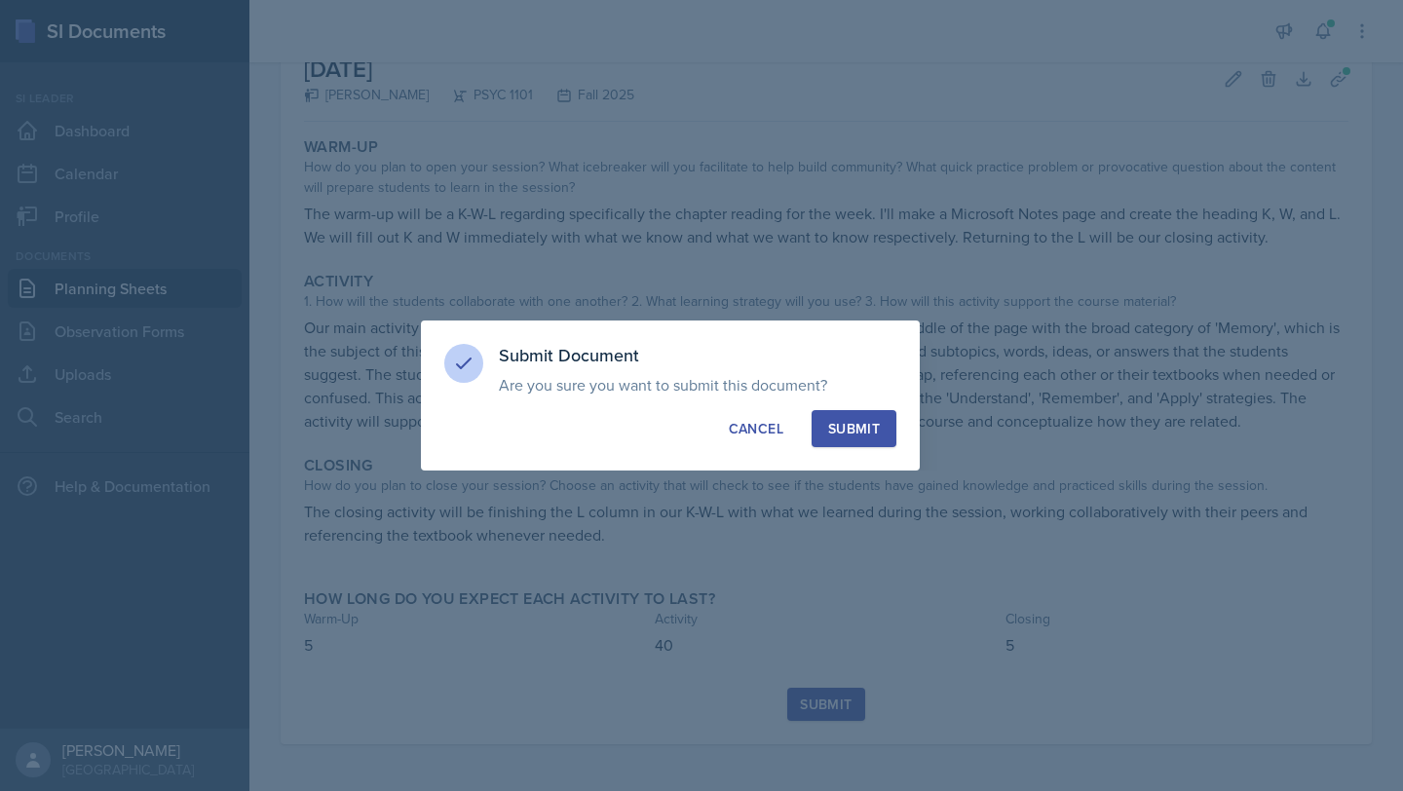
click at [864, 432] on div "Submit" at bounding box center [854, 428] width 52 height 19
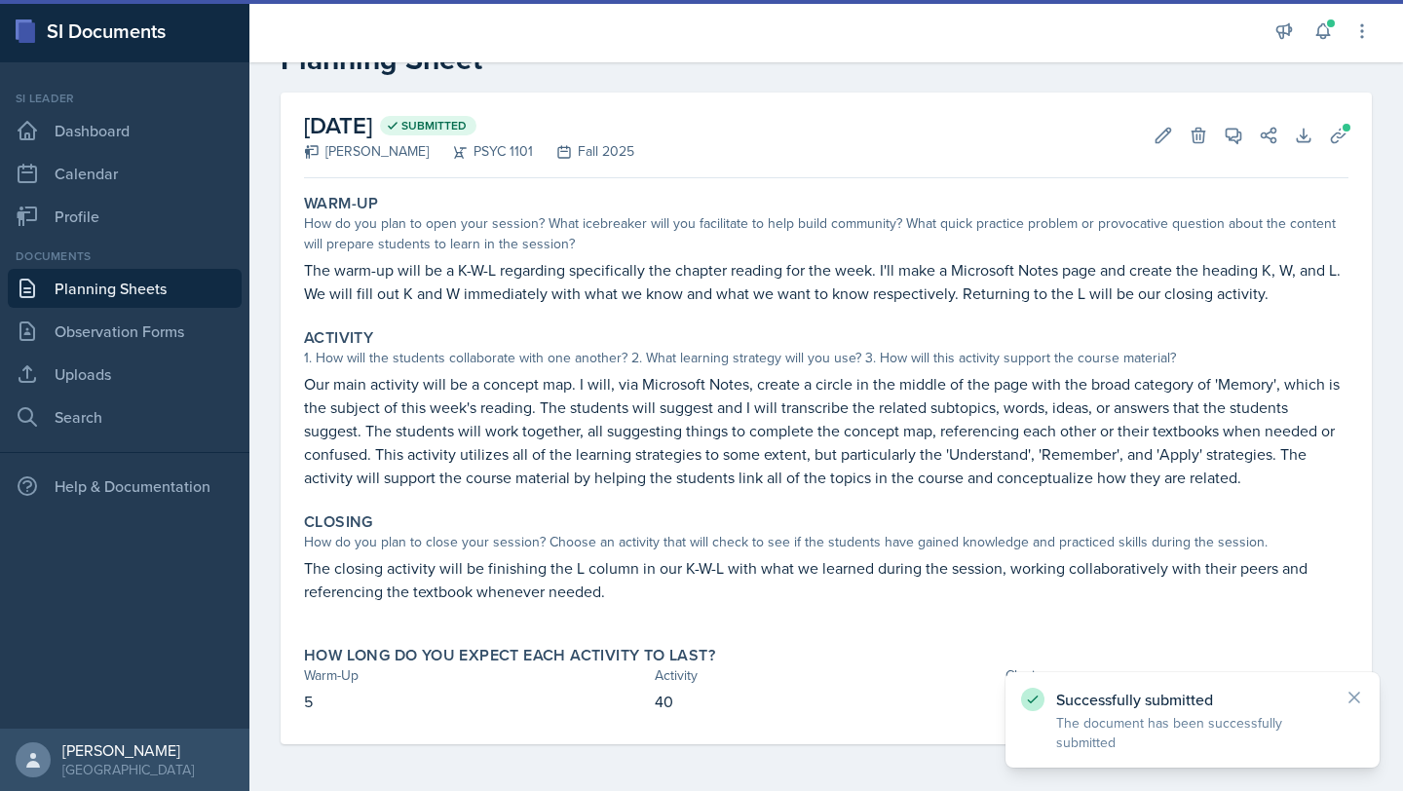
scroll to position [60, 0]
